Goal: Book appointment/travel/reservation

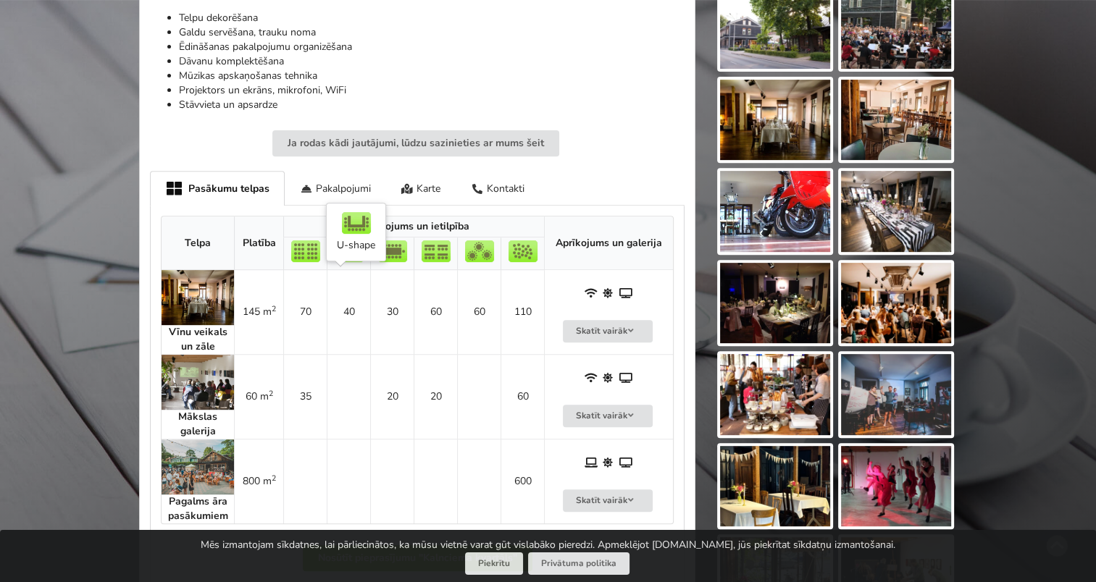
scroll to position [580, 0]
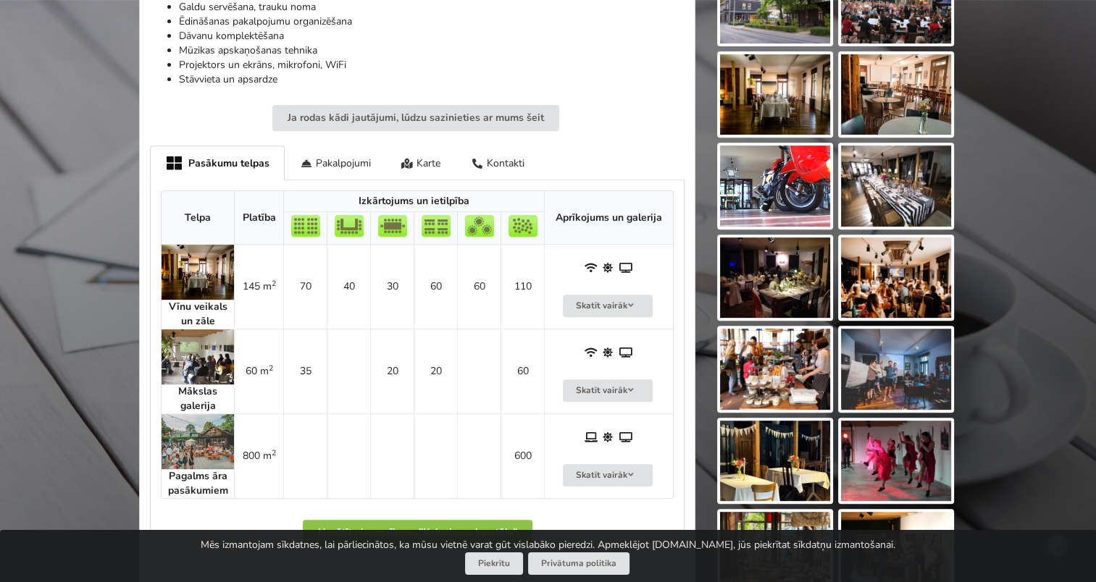
click at [189, 277] on img at bounding box center [198, 272] width 72 height 55
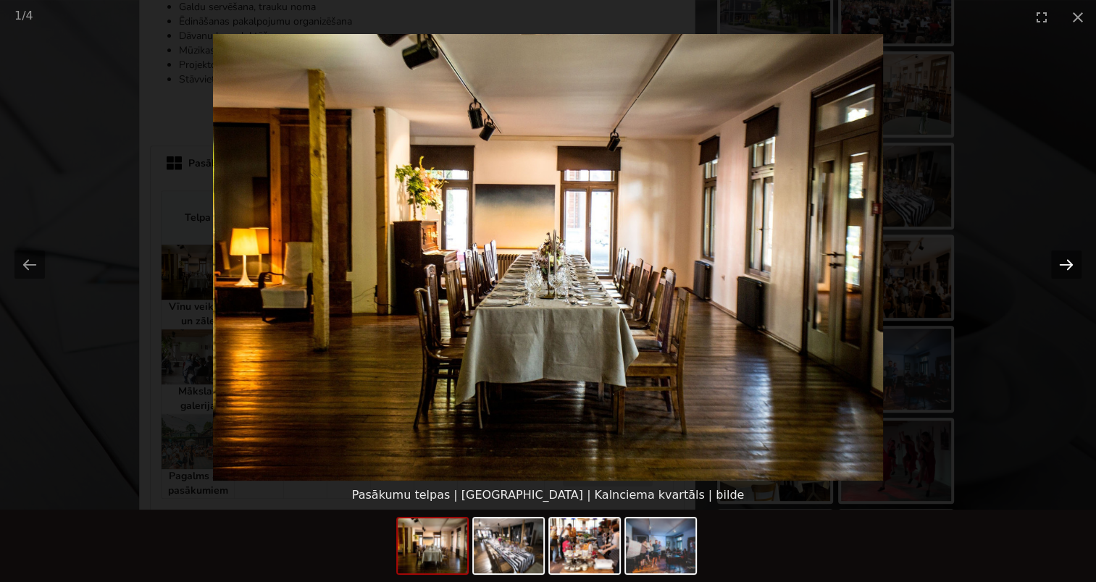
click at [1069, 260] on button "Next slide" at bounding box center [1066, 265] width 30 height 28
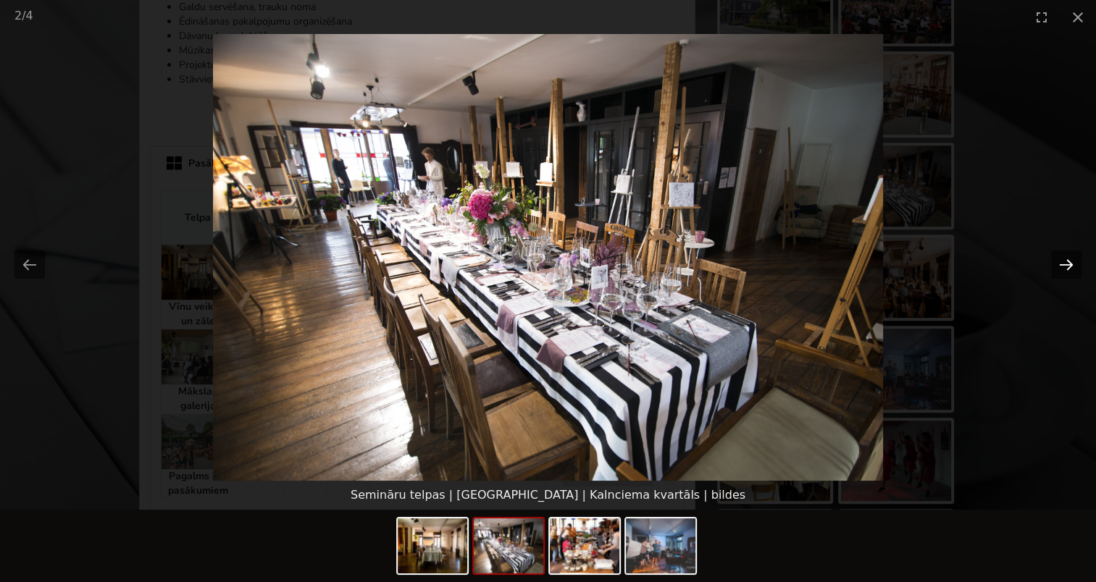
click at [1069, 260] on button "Next slide" at bounding box center [1066, 265] width 30 height 28
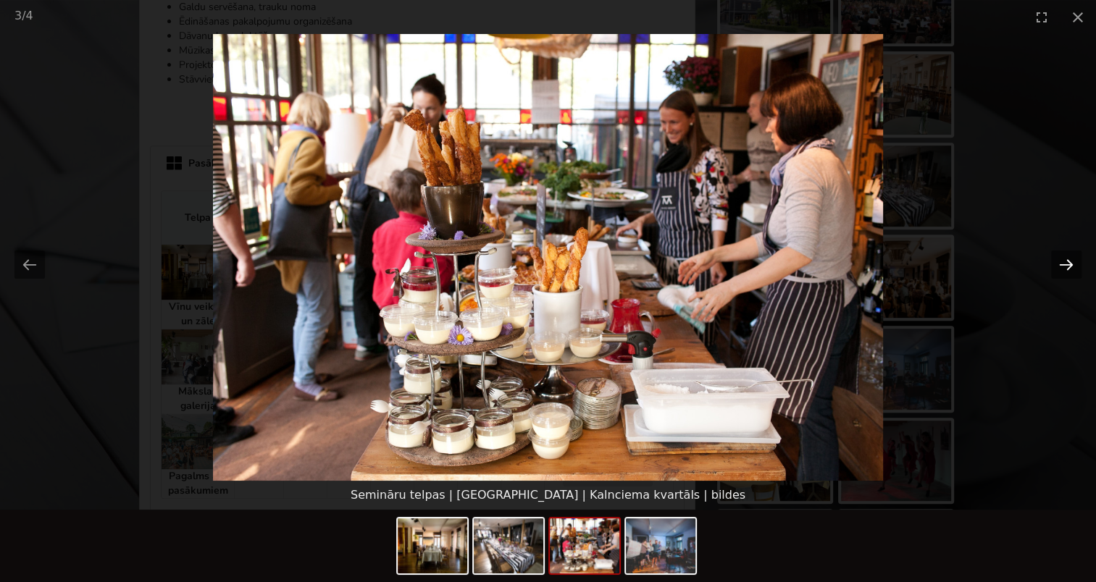
click at [1069, 260] on button "Next slide" at bounding box center [1066, 265] width 30 height 28
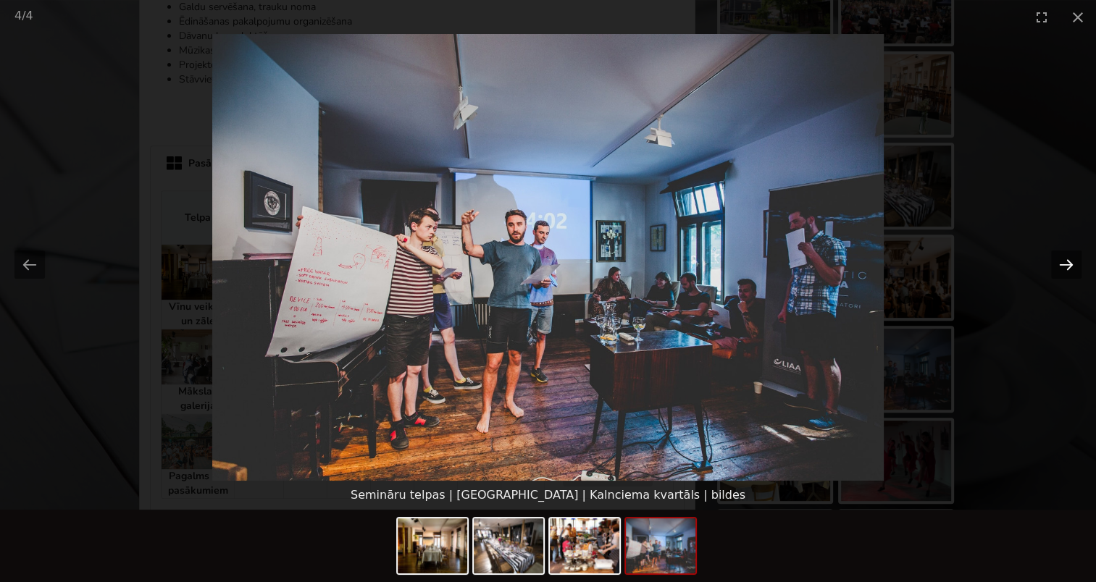
click at [1069, 260] on button "Next slide" at bounding box center [1066, 265] width 30 height 28
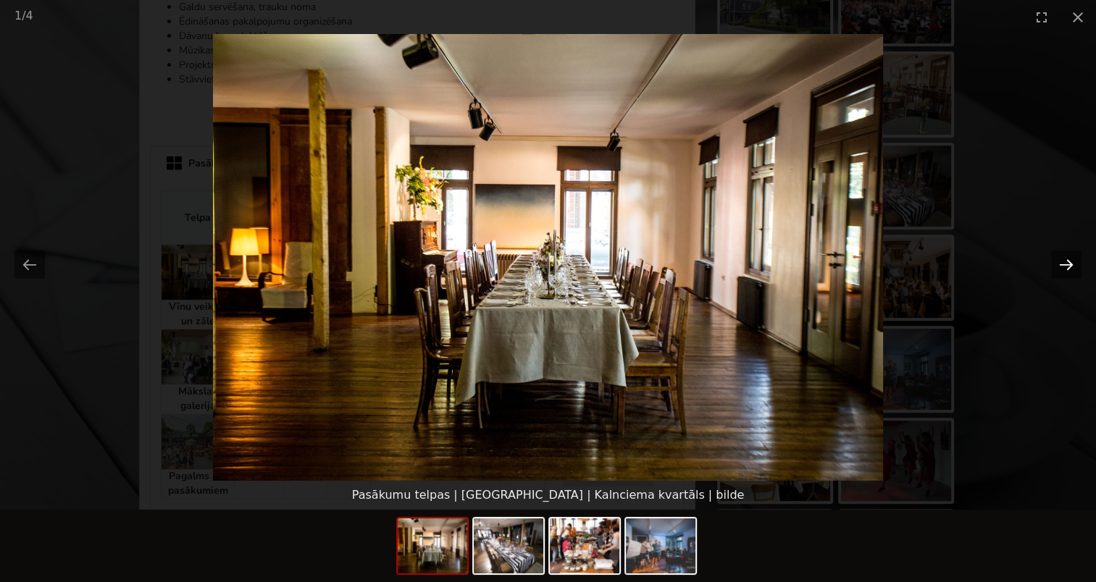
click at [1069, 260] on button "Next slide" at bounding box center [1066, 265] width 30 height 28
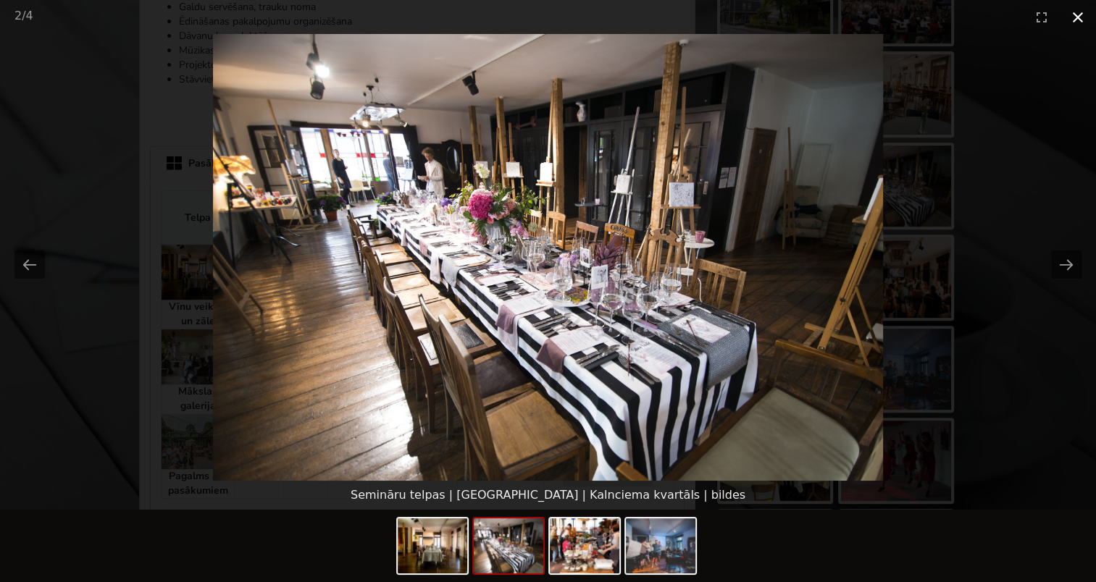
click at [1082, 13] on button "Close gallery" at bounding box center [1078, 17] width 36 height 34
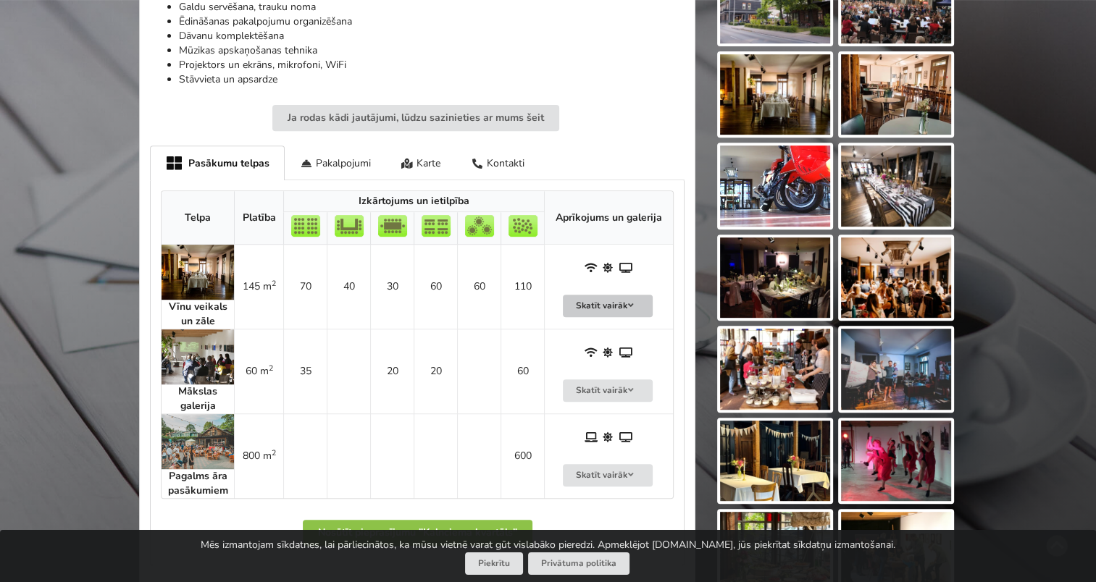
click at [632, 302] on icon at bounding box center [631, 305] width 10 height 9
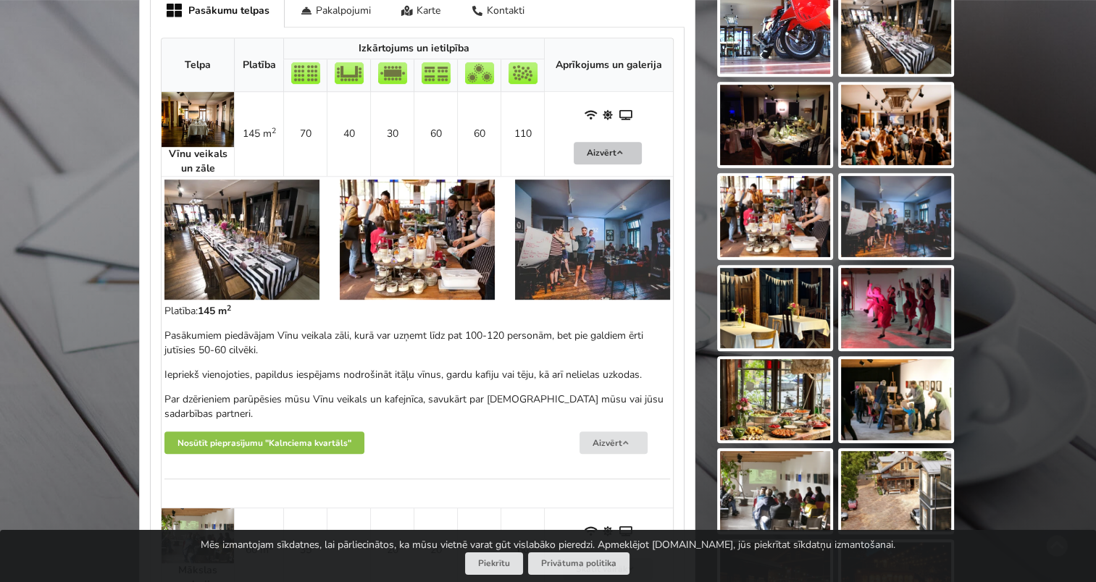
scroll to position [724, 0]
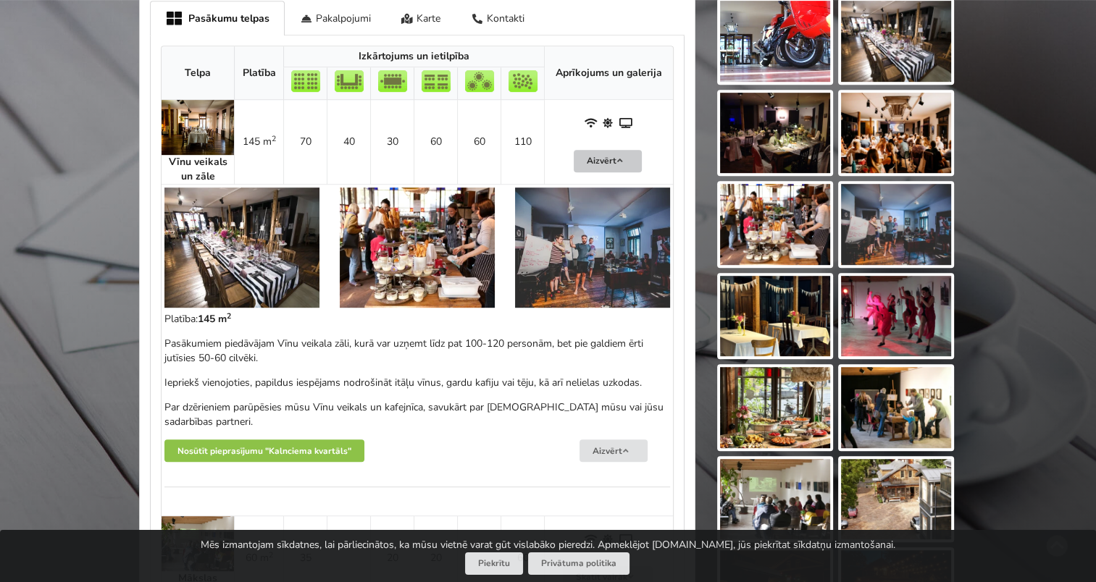
click at [90, 290] on div "Atrodi savu ideālo pasākuma norises vietu Atlasi. Nosūti pieprasījumu. Rezervē.…" at bounding box center [548, 62] width 1096 height 1461
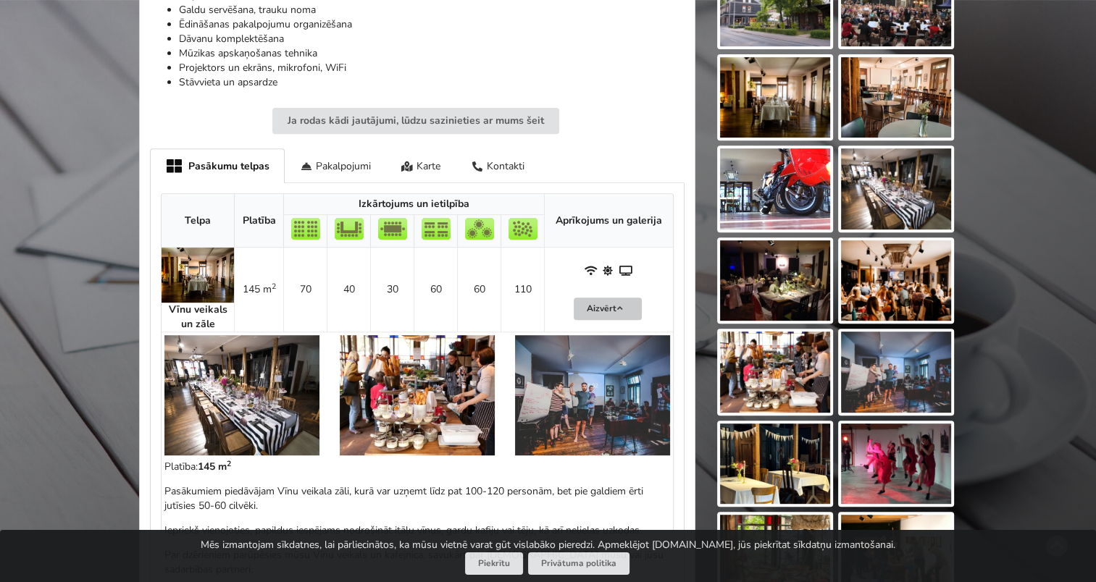
scroll to position [580, 0]
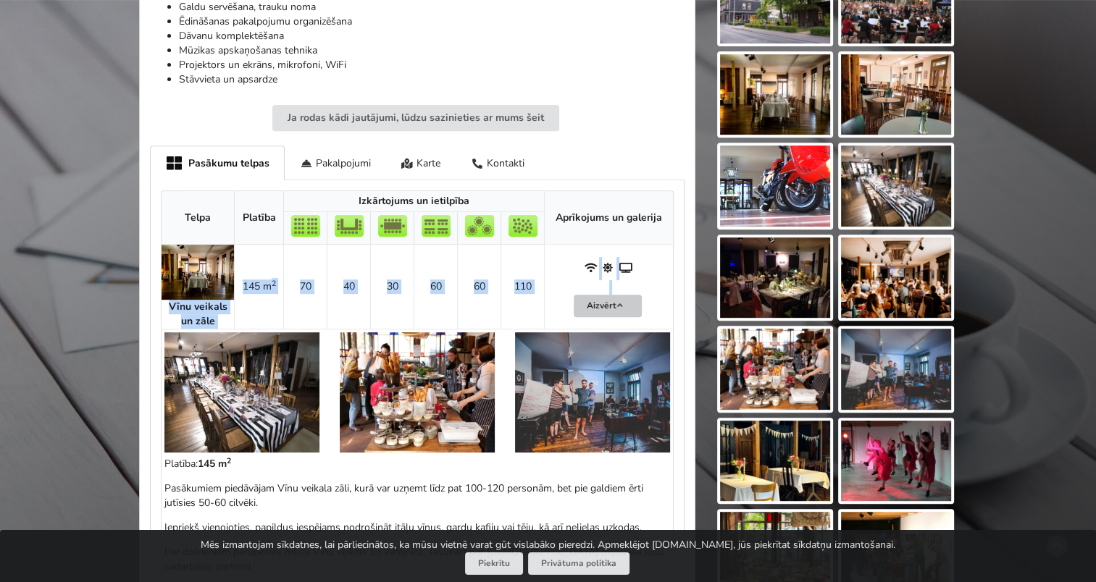
drag, startPoint x: 214, startPoint y: 322, endPoint x: 164, endPoint y: 304, distance: 52.9
click at [164, 304] on tbody "Vīnu veikals un zāle 145 m 2 70 40 30 60 60 110 Aizvērt 145 m 2" at bounding box center [417, 453] width 511 height 416
